Goal: Book appointment/travel/reservation

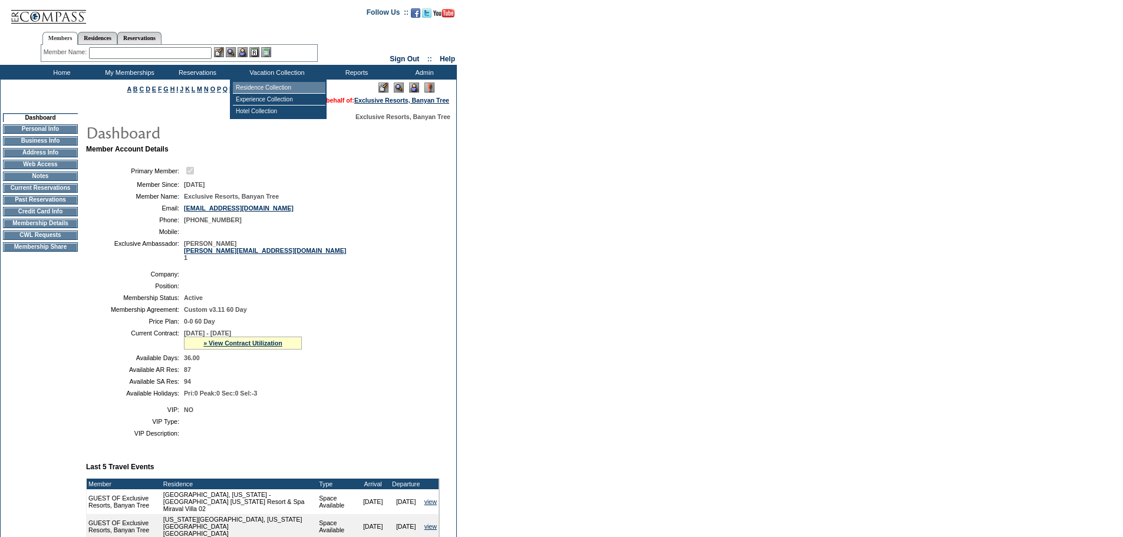
click at [281, 86] on td "Residence Collection" at bounding box center [279, 88] width 93 height 12
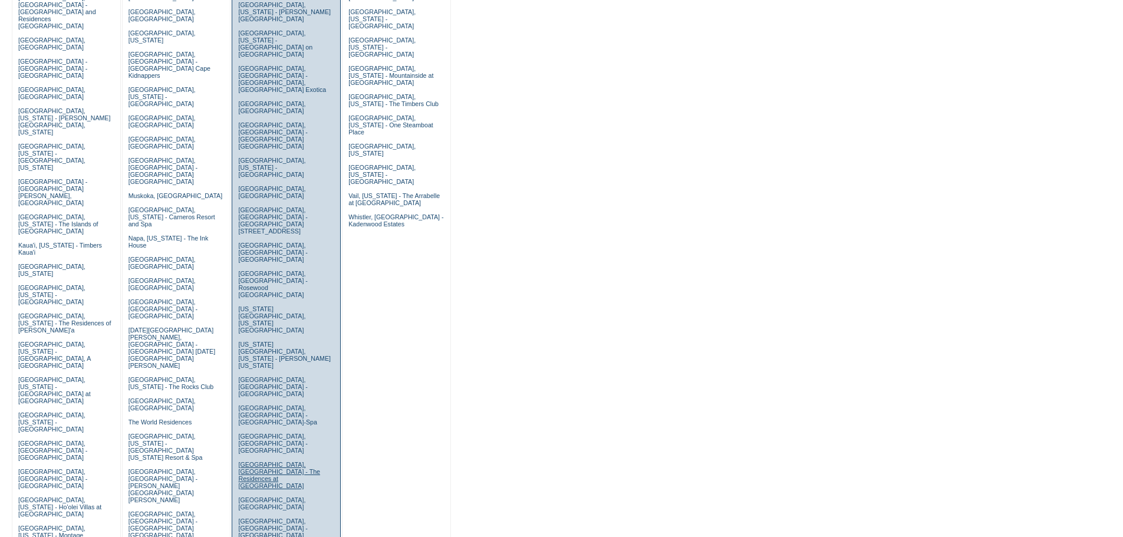
scroll to position [295, 0]
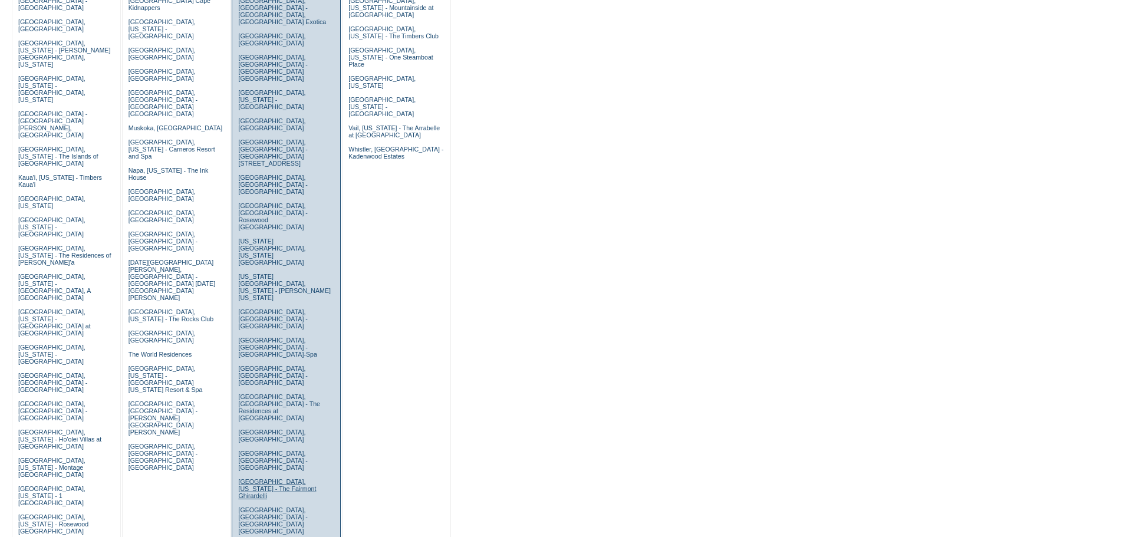
click at [251, 478] on link "[GEOGRAPHIC_DATA], [US_STATE] - The Fairmont Ghirardelli" at bounding box center [277, 488] width 78 height 21
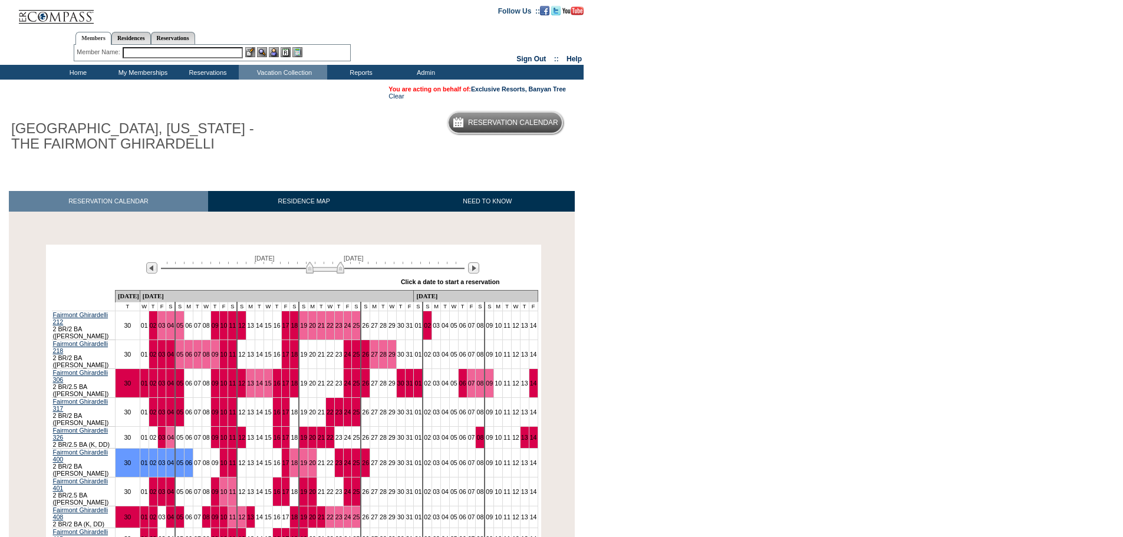
click at [337, 274] on img at bounding box center [325, 268] width 38 height 12
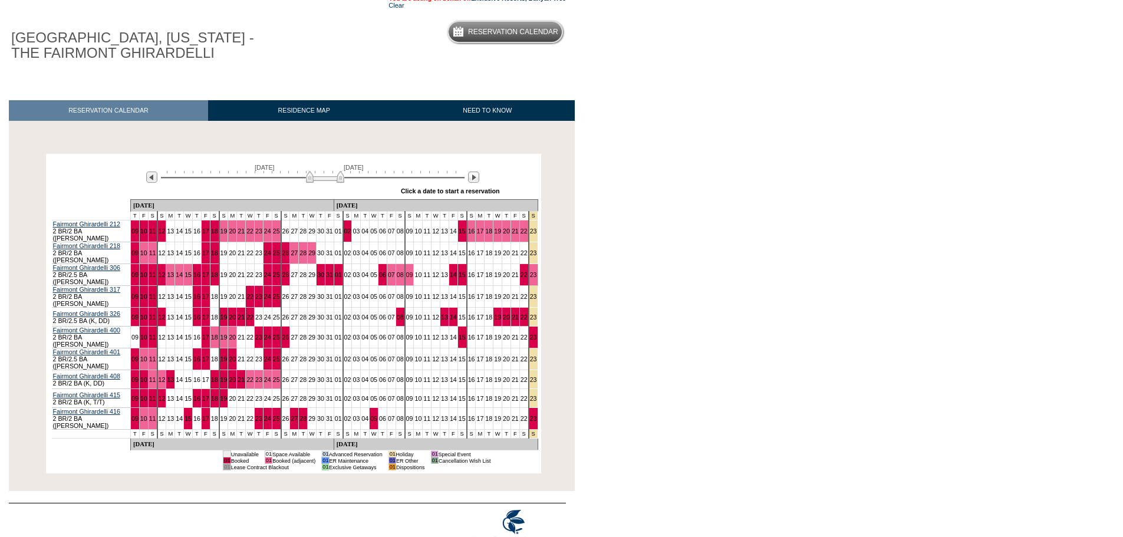
scroll to position [106, 0]
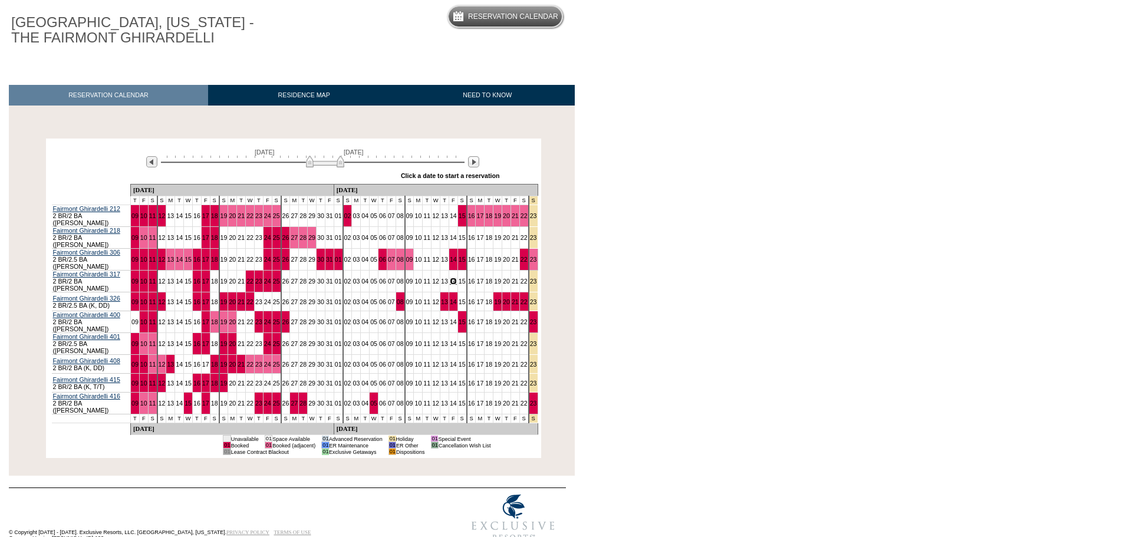
click at [450, 278] on link "14" at bounding box center [453, 281] width 7 height 7
